Goal: Find specific page/section: Find specific page/section

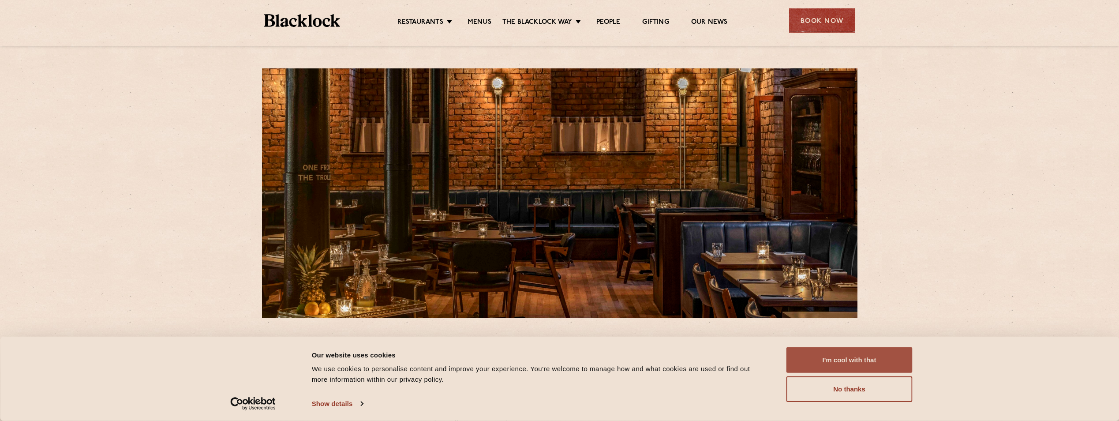
click at [839, 363] on button "I'm cool with that" at bounding box center [849, 360] width 126 height 26
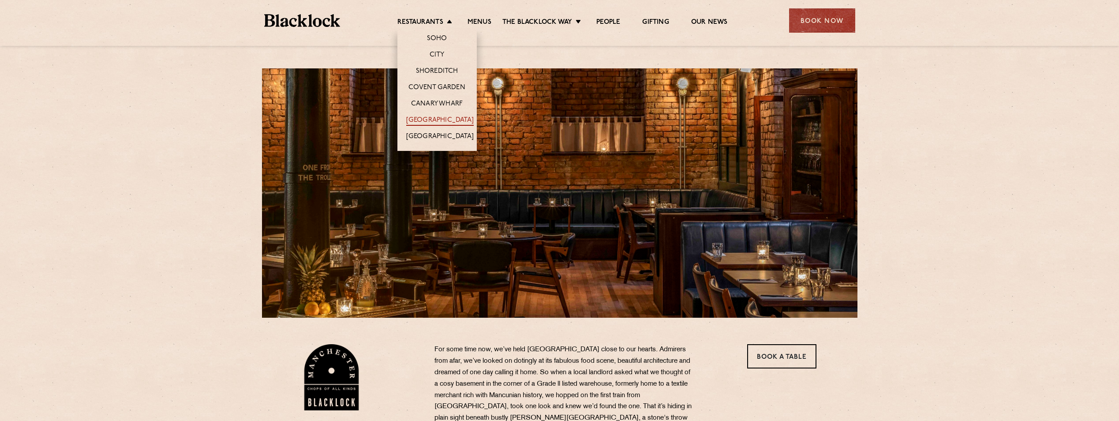
click at [430, 121] on link "[GEOGRAPHIC_DATA]" at bounding box center [439, 121] width 67 height 10
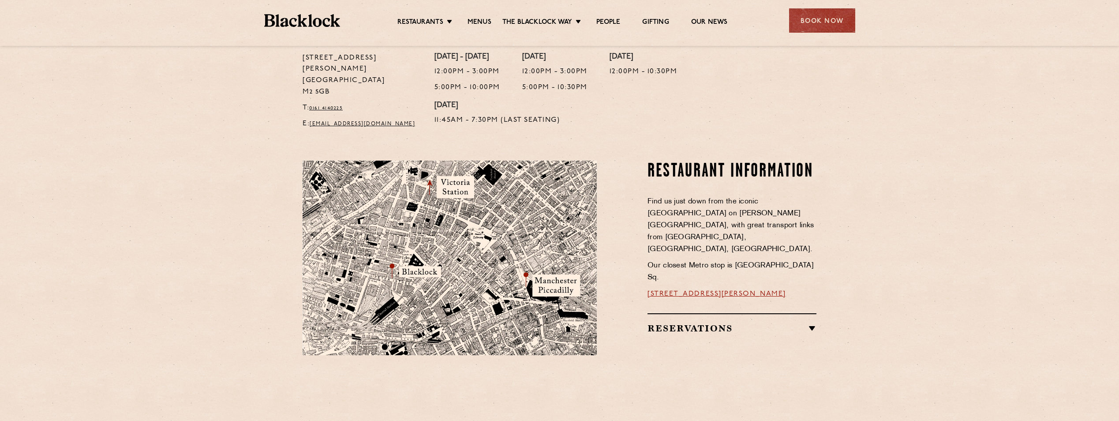
scroll to position [441, 0]
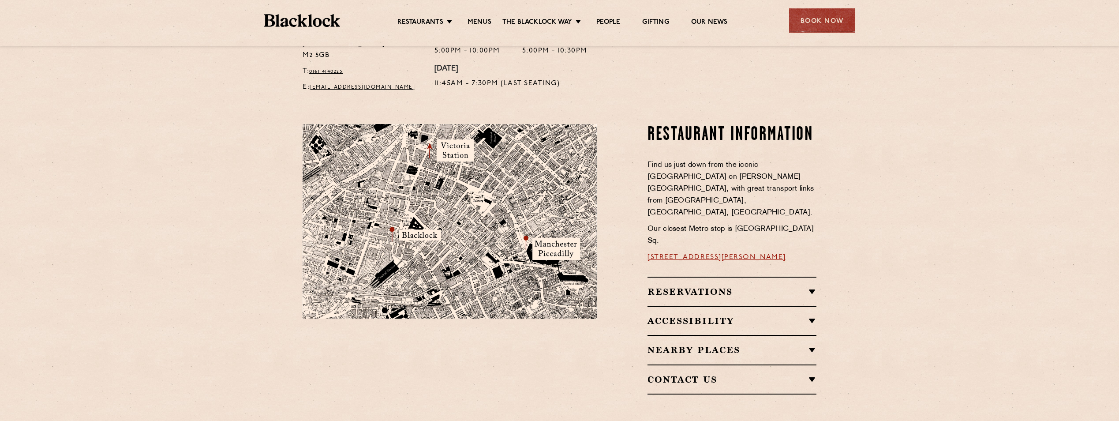
click at [416, 218] on img at bounding box center [450, 221] width 294 height 195
click at [407, 223] on img at bounding box center [450, 221] width 294 height 195
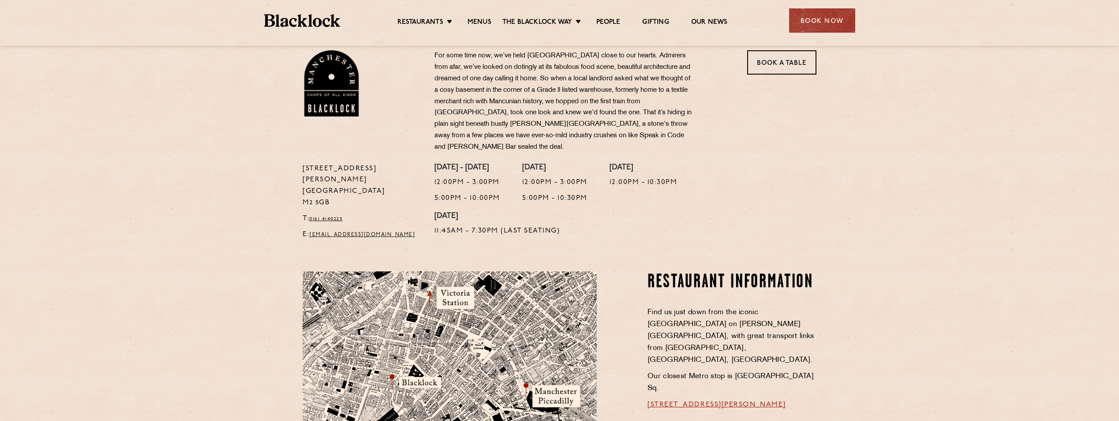
scroll to position [265, 0]
